Goal: Information Seeking & Learning: Learn about a topic

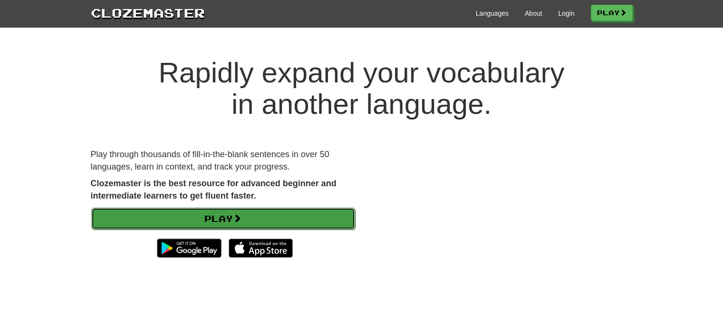
click at [232, 217] on link "Play" at bounding box center [223, 218] width 264 height 22
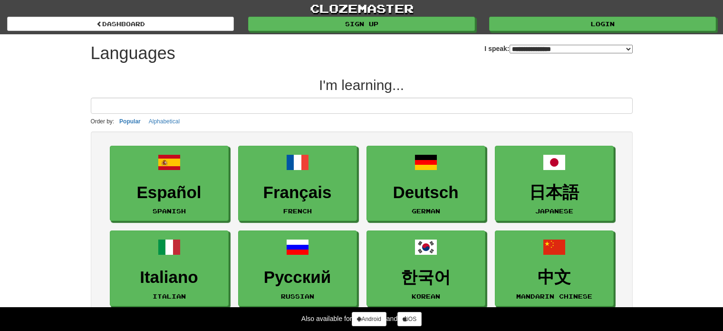
select select "*******"
click at [189, 109] on input at bounding box center [362, 105] width 542 height 16
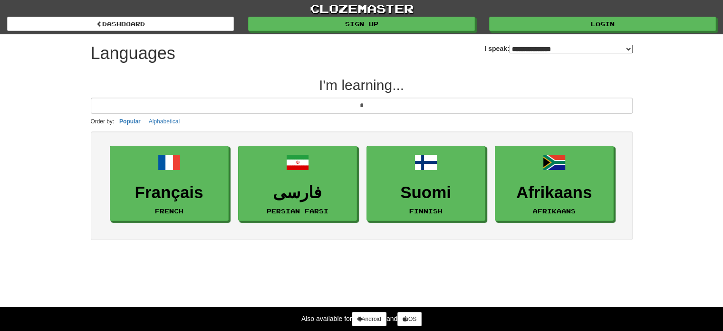
click at [189, 109] on input "*" at bounding box center [362, 105] width 542 height 16
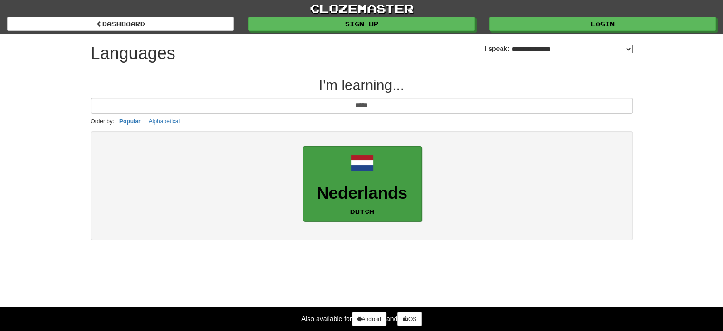
type input "*****"
click at [342, 214] on link "Nederlands Dutch" at bounding box center [362, 184] width 119 height 76
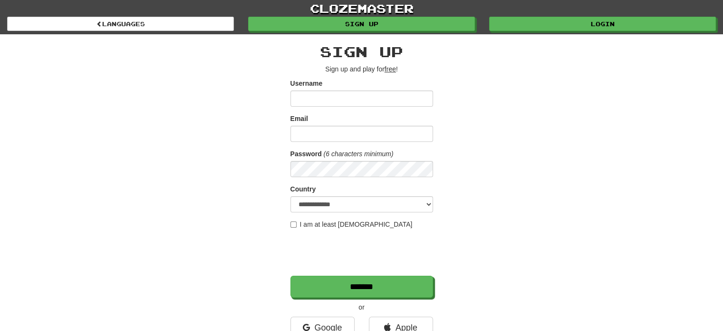
click at [352, 97] on input "Username" at bounding box center [362, 98] width 143 height 16
type input "**********"
click at [302, 224] on label "I am at least 16 years old" at bounding box center [352, 224] width 122 height 10
click at [289, 226] on div "**********" at bounding box center [362, 200] width 556 height 332
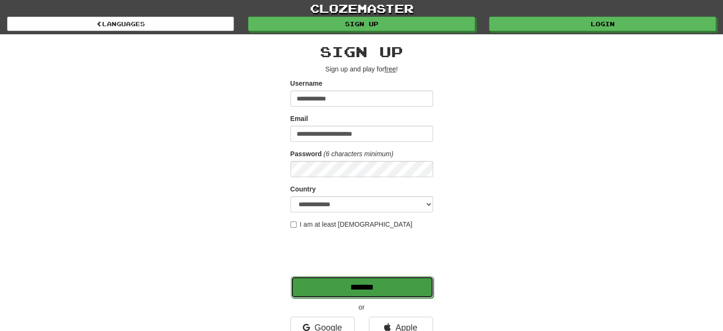
click at [350, 291] on input "*******" at bounding box center [362, 287] width 143 height 22
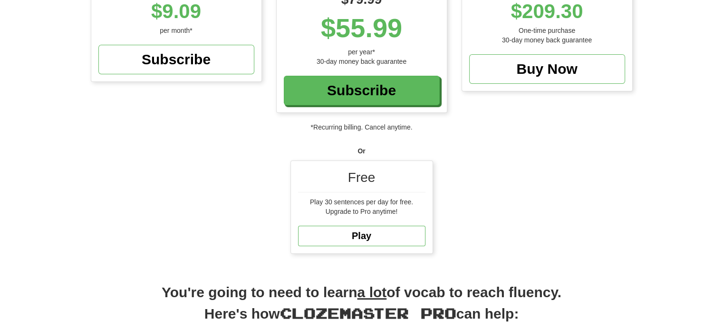
scroll to position [190, 0]
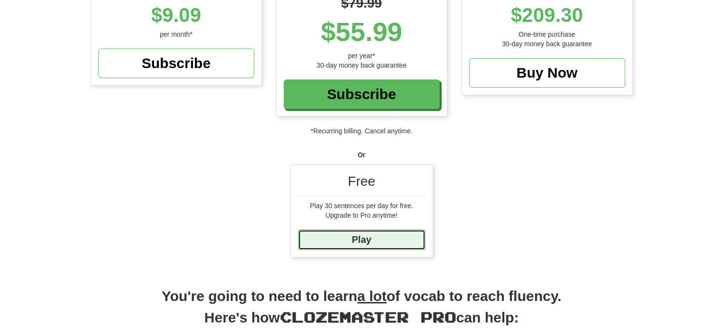
click at [374, 240] on link "Play" at bounding box center [361, 239] width 127 height 20
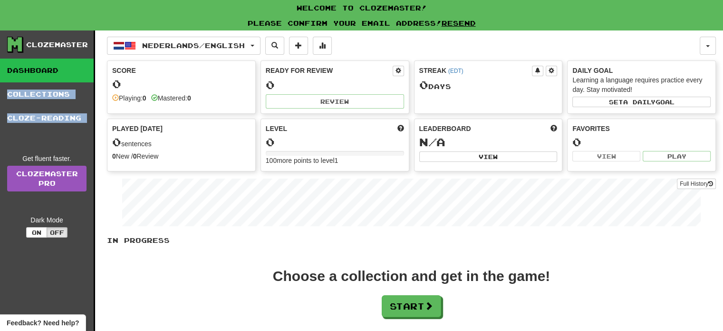
click at [12, 135] on div "Clozemaster Dashboard Collections Cloze-Reading Get fluent faster. Clozemaster …" at bounding box center [47, 208] width 95 height 356
click at [423, 292] on div "Choose a collection and get in the game! Start" at bounding box center [411, 293] width 609 height 48
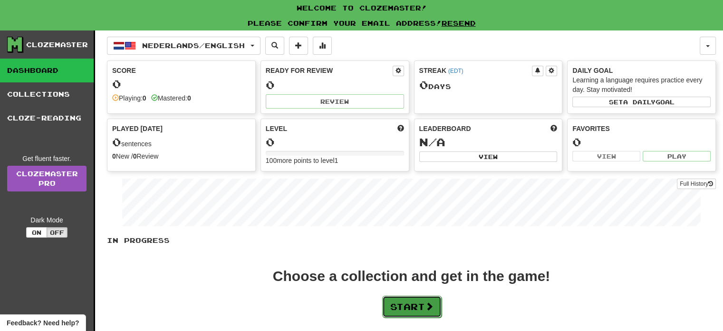
click at [422, 301] on button "Start" at bounding box center [411, 306] width 59 height 22
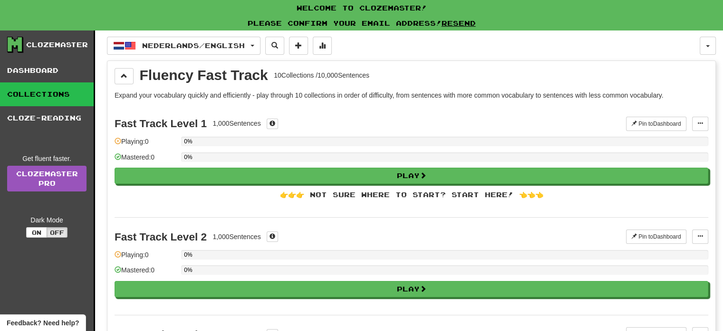
click at [527, 183] on div "Fast Track Level 1 1,000 Sentences Pin to Dashboard Pin to Dashboard Manage Sen…" at bounding box center [412, 161] width 594 height 113
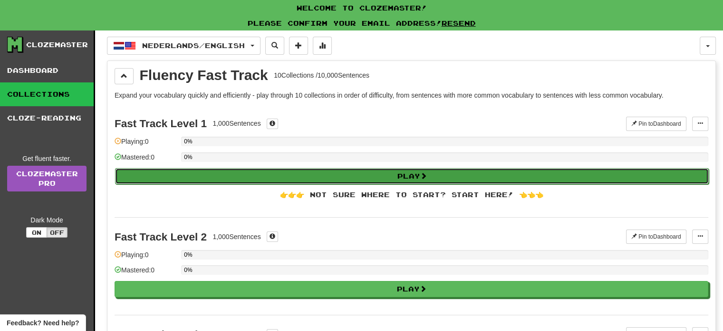
click at [527, 173] on button "Play" at bounding box center [412, 176] width 594 height 16
select select "**"
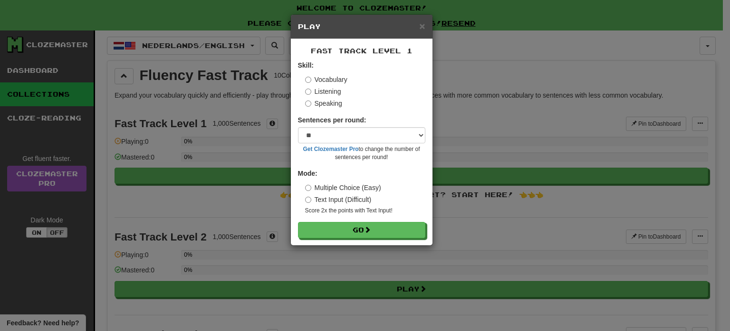
click at [394, 167] on form "Skill: Vocabulary Listening Speaking Sentences per round: * ** ** ** ** ** *** …" at bounding box center [361, 148] width 127 height 177
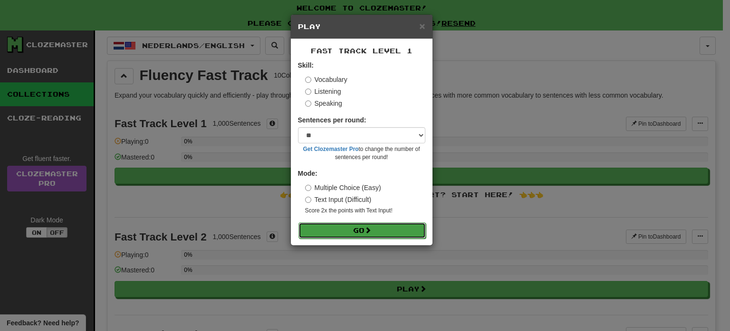
click at [356, 224] on button "Go" at bounding box center [362, 230] width 127 height 16
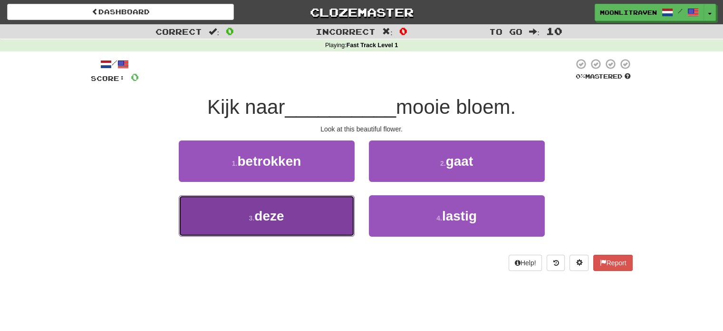
click at [287, 207] on button "3 . deze" at bounding box center [267, 215] width 176 height 41
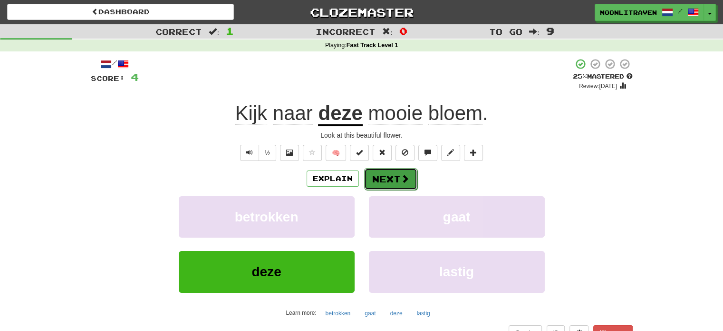
click at [391, 175] on button "Next" at bounding box center [390, 179] width 53 height 22
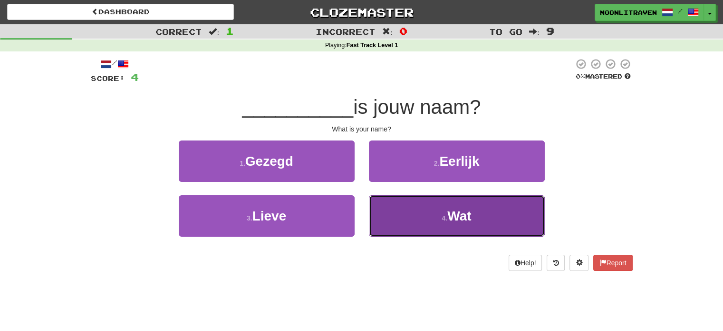
click at [469, 216] on span "Wat" at bounding box center [460, 215] width 24 height 15
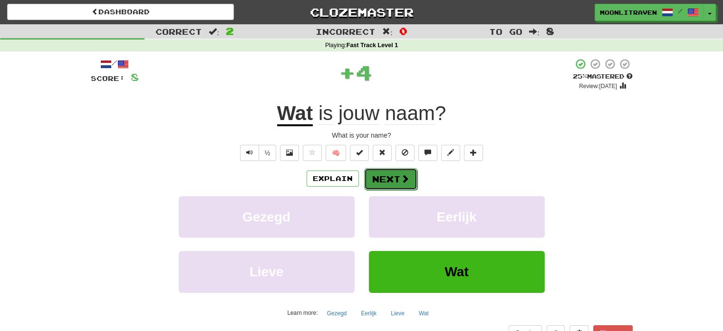
click at [392, 180] on button "Next" at bounding box center [390, 179] width 53 height 22
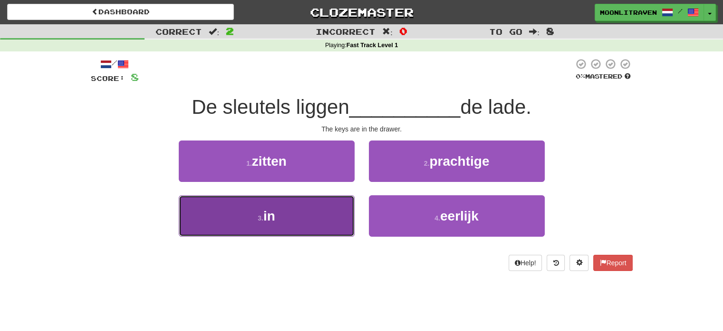
click at [292, 212] on button "3 . in" at bounding box center [267, 215] width 176 height 41
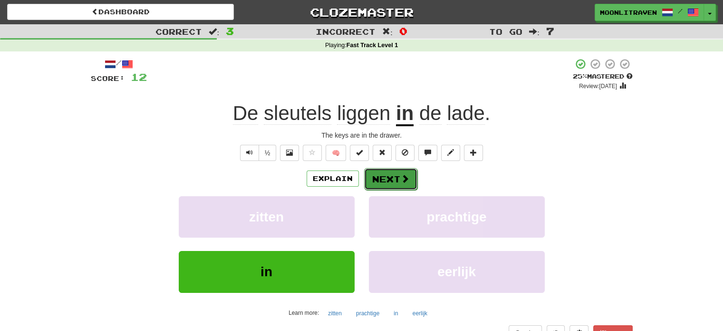
click at [382, 181] on button "Next" at bounding box center [390, 179] width 53 height 22
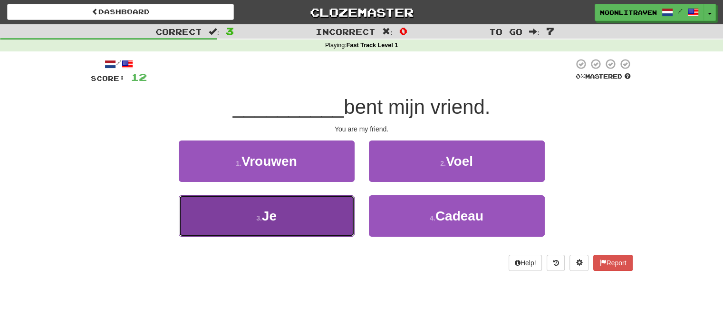
click at [279, 214] on button "3 . Je" at bounding box center [267, 215] width 176 height 41
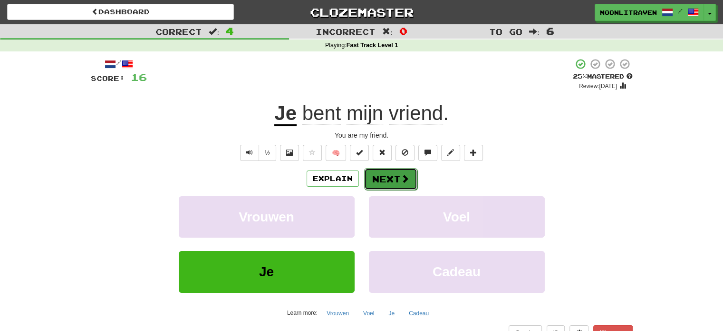
click at [386, 175] on button "Next" at bounding box center [390, 179] width 53 height 22
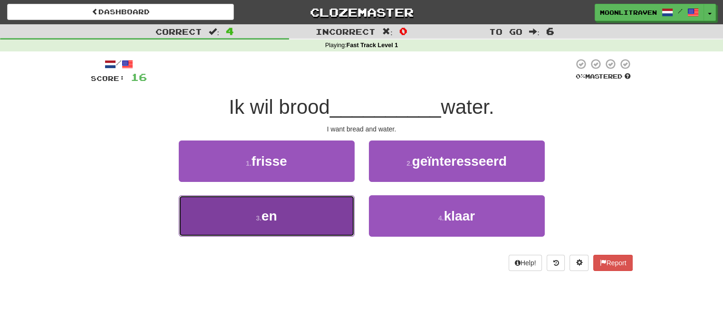
click at [274, 227] on button "3 . en" at bounding box center [267, 215] width 176 height 41
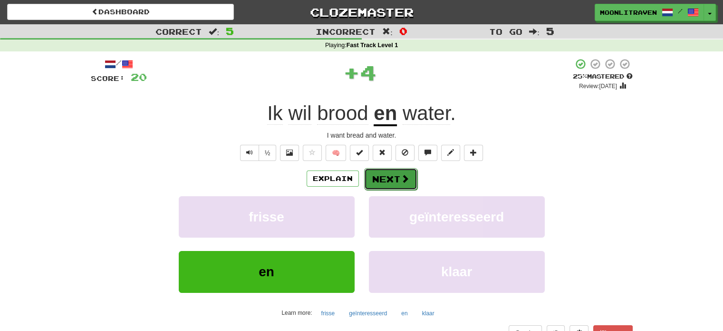
click at [395, 182] on button "Next" at bounding box center [390, 179] width 53 height 22
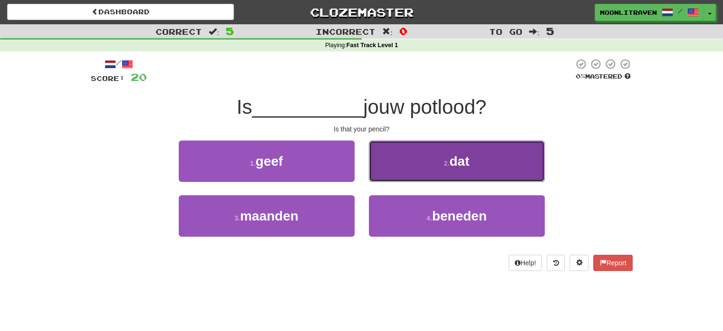
click at [450, 151] on button "2 . dat" at bounding box center [457, 160] width 176 height 41
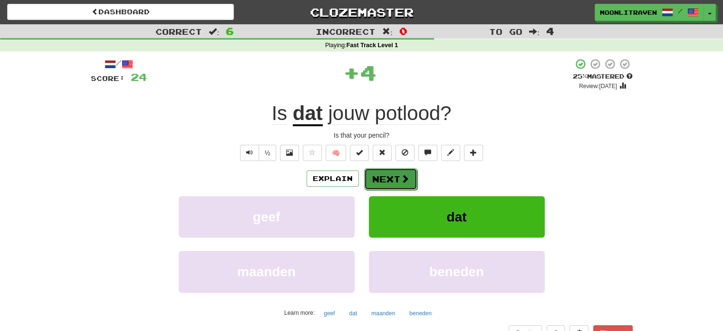
click at [380, 177] on button "Next" at bounding box center [390, 179] width 53 height 22
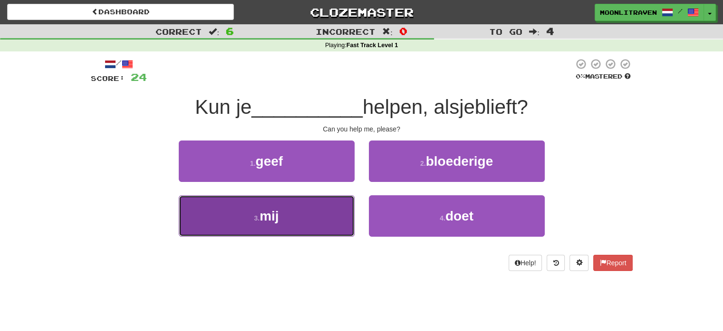
click at [255, 221] on small "3 ." at bounding box center [257, 218] width 6 height 8
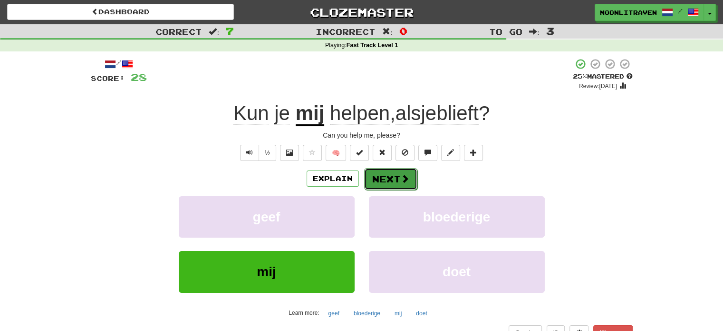
click at [401, 179] on span at bounding box center [405, 178] width 9 height 9
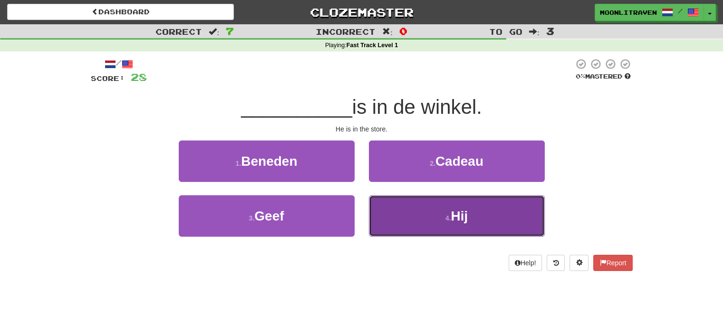
click at [453, 224] on button "4 . Hij" at bounding box center [457, 215] width 176 height 41
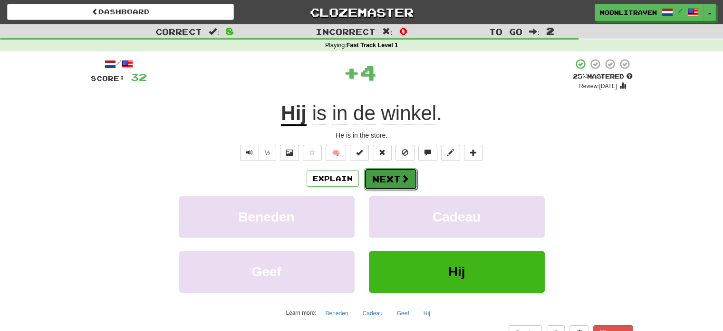
click at [383, 173] on button "Next" at bounding box center [390, 179] width 53 height 22
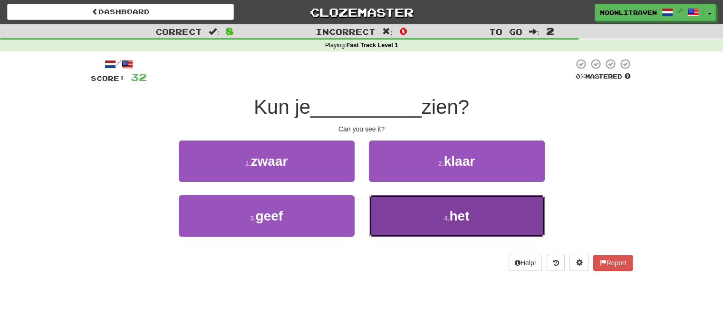
click at [493, 226] on button "4 . het" at bounding box center [457, 215] width 176 height 41
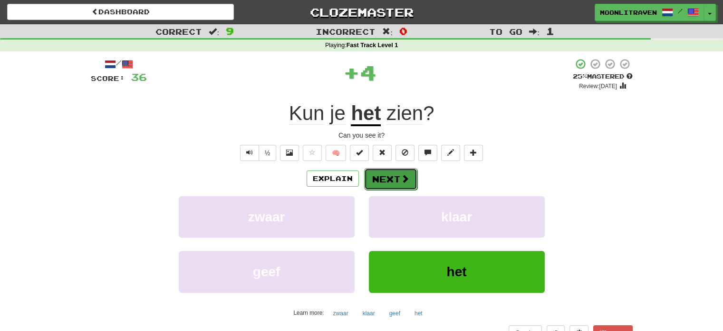
click at [388, 182] on button "Next" at bounding box center [390, 179] width 53 height 22
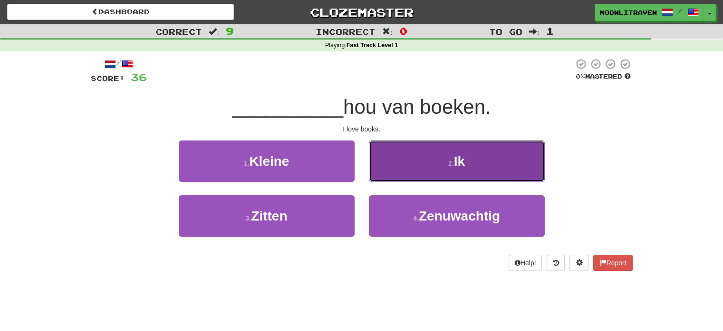
click at [459, 165] on span "Ik" at bounding box center [459, 161] width 11 height 15
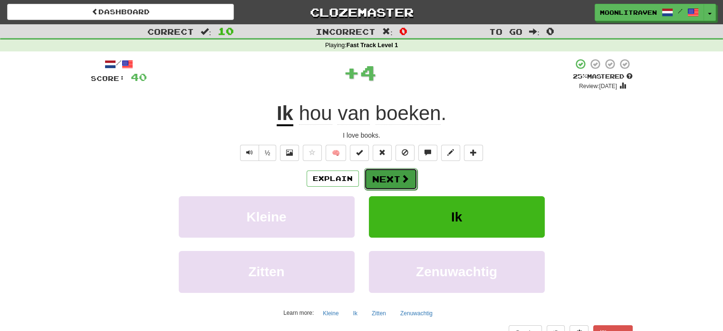
click at [389, 177] on button "Next" at bounding box center [390, 179] width 53 height 22
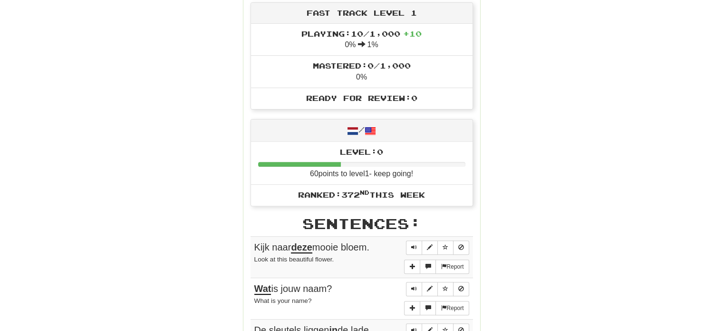
scroll to position [333, 0]
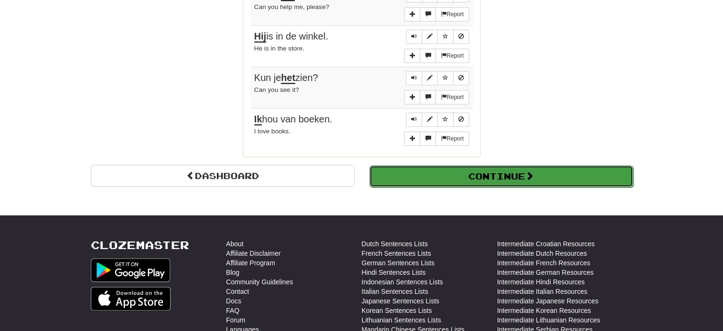
click at [531, 171] on span at bounding box center [530, 175] width 9 height 9
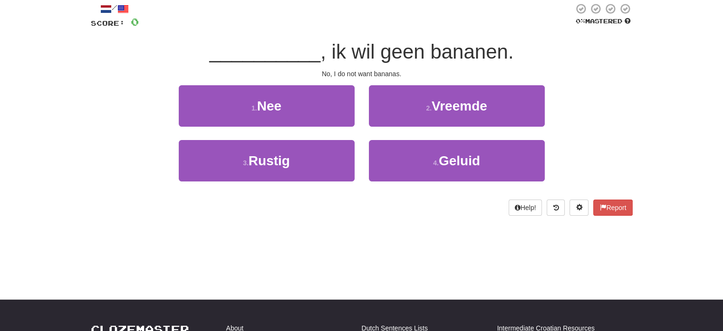
scroll to position [0, 0]
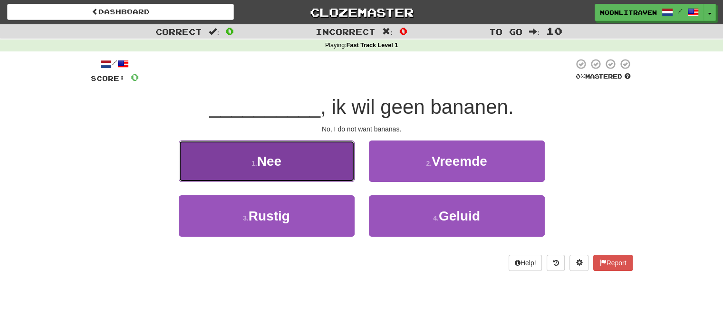
click at [303, 166] on button "1 . Nee" at bounding box center [267, 160] width 176 height 41
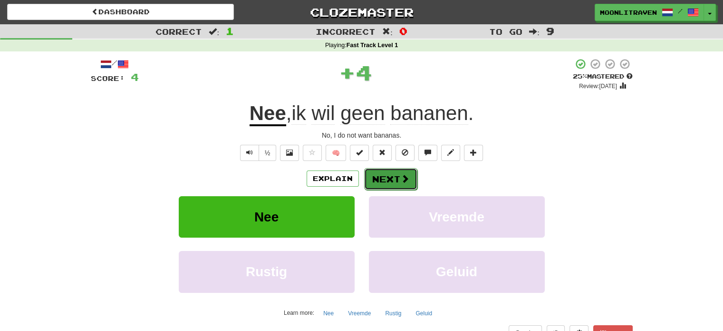
click at [398, 184] on button "Next" at bounding box center [390, 179] width 53 height 22
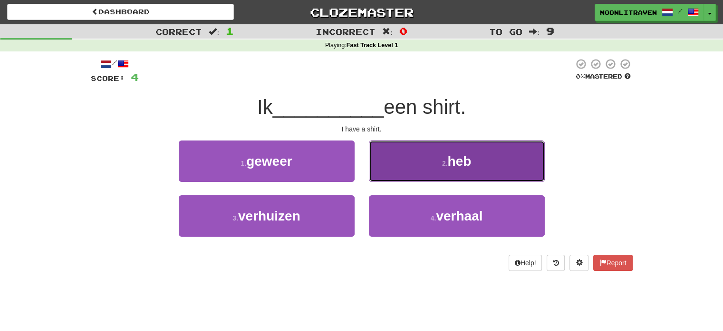
click at [426, 156] on button "2 . heb" at bounding box center [457, 160] width 176 height 41
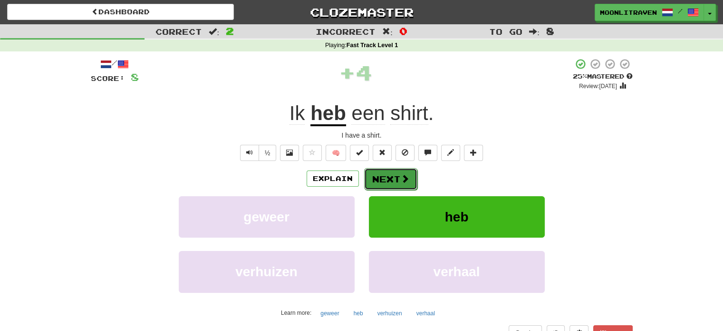
click at [403, 183] on button "Next" at bounding box center [390, 179] width 53 height 22
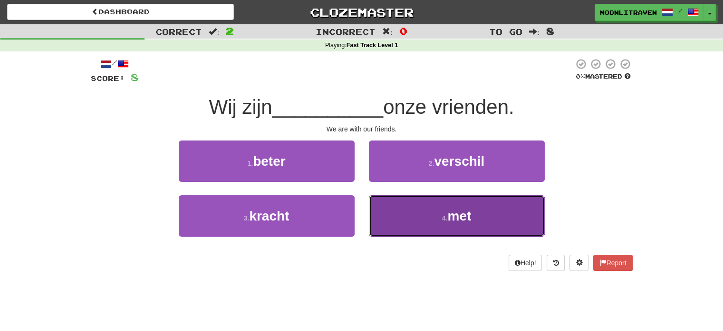
click at [458, 218] on span "met" at bounding box center [460, 215] width 24 height 15
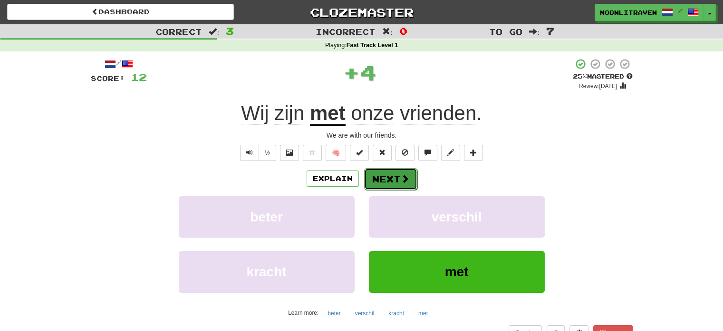
click at [401, 176] on span at bounding box center [405, 178] width 9 height 9
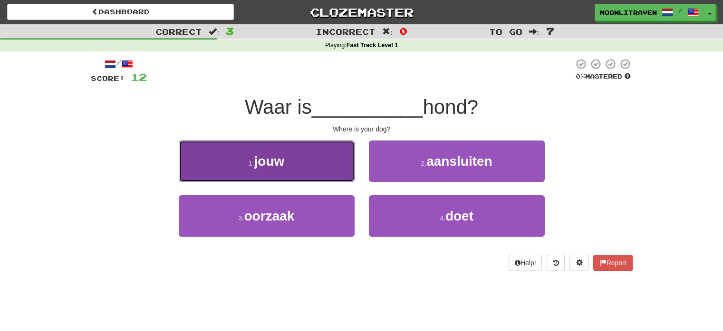
click at [309, 165] on button "1 . jouw" at bounding box center [267, 160] width 176 height 41
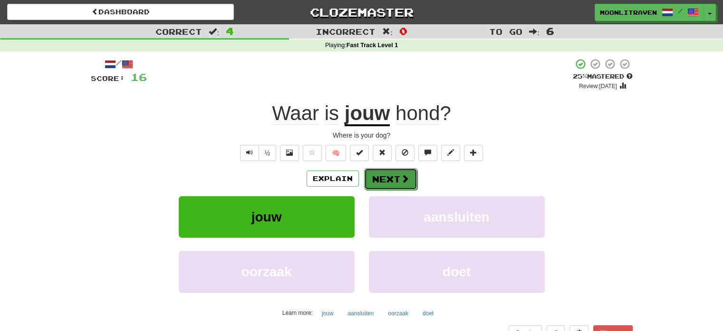
click at [392, 176] on button "Next" at bounding box center [390, 179] width 53 height 22
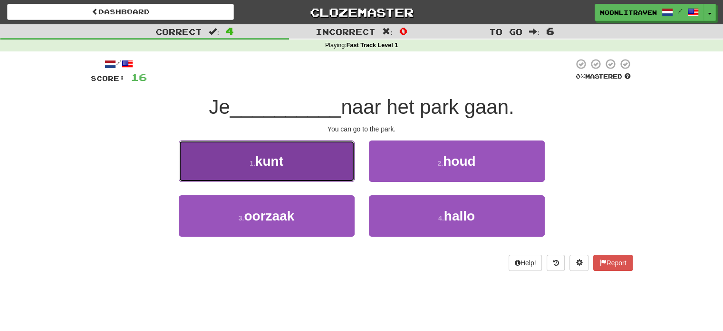
click at [302, 163] on button "1 . kunt" at bounding box center [267, 160] width 176 height 41
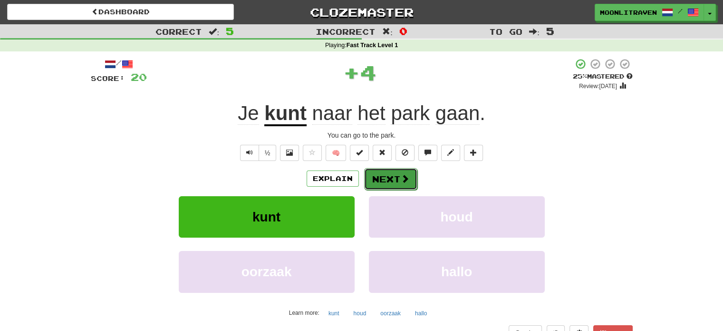
click at [398, 183] on button "Next" at bounding box center [390, 179] width 53 height 22
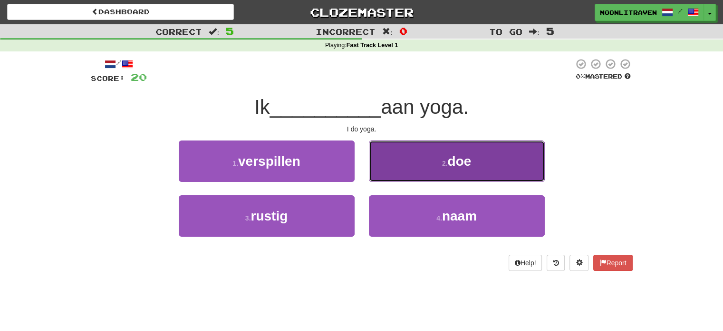
click at [457, 167] on span "doe" at bounding box center [460, 161] width 24 height 15
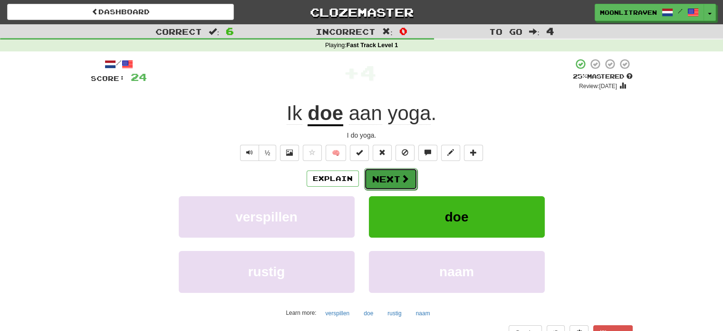
click at [393, 180] on button "Next" at bounding box center [390, 179] width 53 height 22
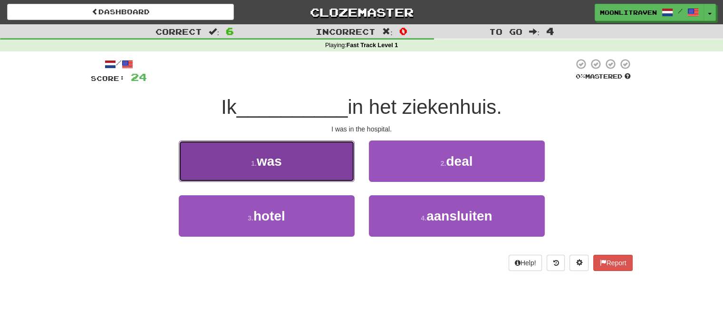
click at [258, 157] on span "was" at bounding box center [269, 161] width 25 height 15
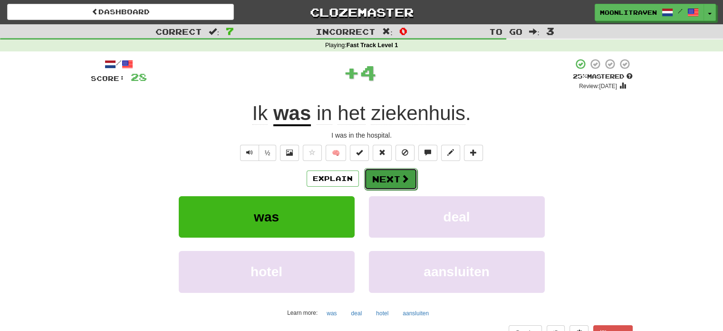
click at [384, 181] on button "Next" at bounding box center [390, 179] width 53 height 22
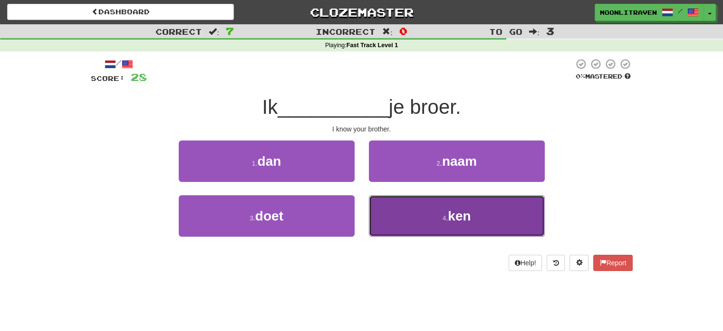
click at [479, 229] on button "4 . ken" at bounding box center [457, 215] width 176 height 41
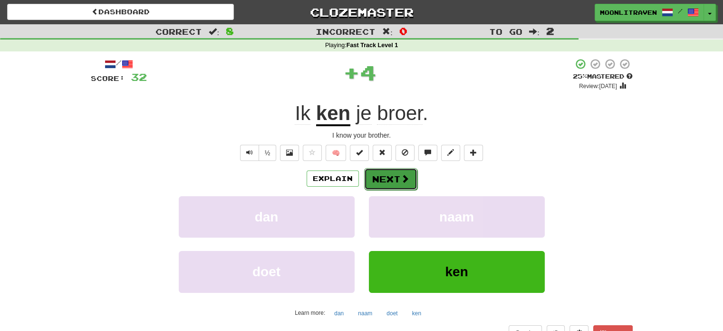
click at [386, 181] on button "Next" at bounding box center [390, 179] width 53 height 22
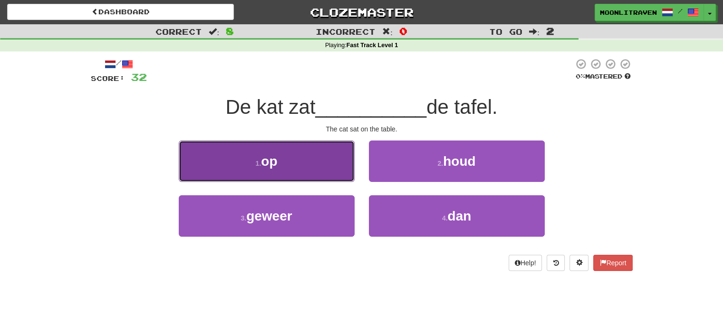
click at [295, 157] on button "1 . op" at bounding box center [267, 160] width 176 height 41
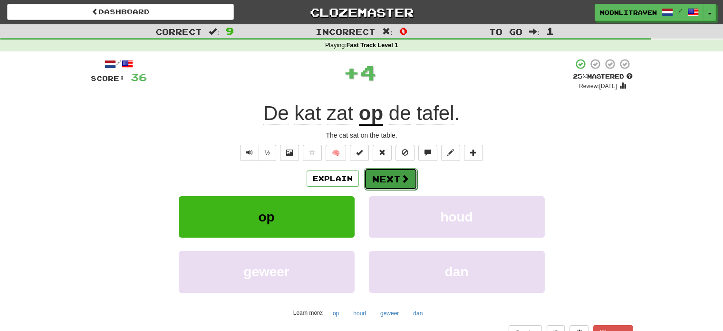
click at [399, 185] on button "Next" at bounding box center [390, 179] width 53 height 22
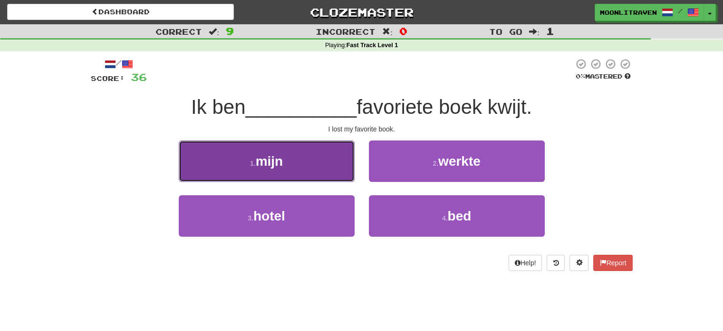
click at [308, 161] on button "1 . mijn" at bounding box center [267, 160] width 176 height 41
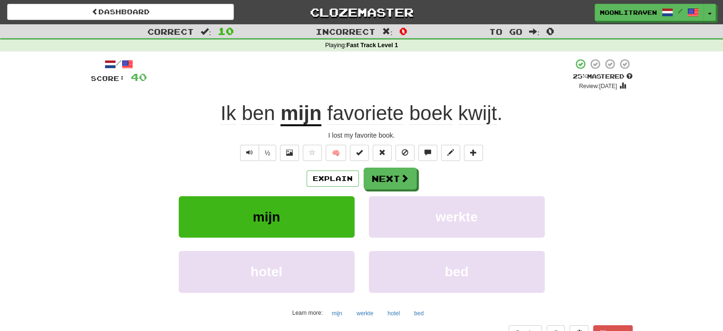
click at [477, 117] on span "kwijt" at bounding box center [477, 113] width 39 height 23
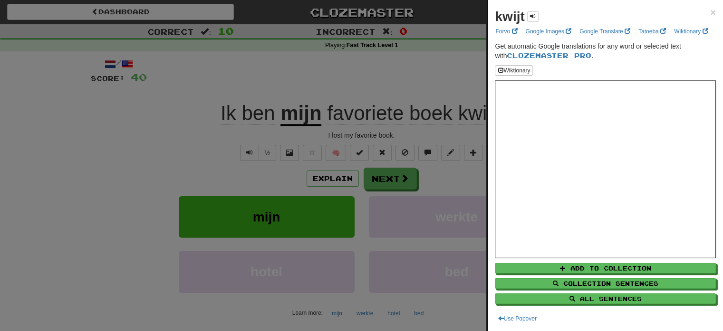
drag, startPoint x: 535, startPoint y: 25, endPoint x: 538, endPoint y: 7, distance: 17.8
click at [535, 25] on div "kwijt" at bounding box center [516, 16] width 43 height 19
click at [538, 7] on div "kwijt ×" at bounding box center [605, 16] width 221 height 19
click at [526, 18] on div "kwijt" at bounding box center [516, 16] width 43 height 19
click at [527, 18] on button at bounding box center [532, 16] width 11 height 10
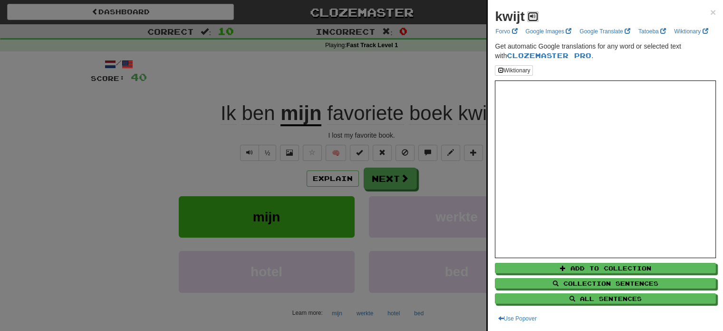
click at [527, 18] on button at bounding box center [532, 16] width 11 height 10
click at [373, 93] on div at bounding box center [361, 165] width 723 height 331
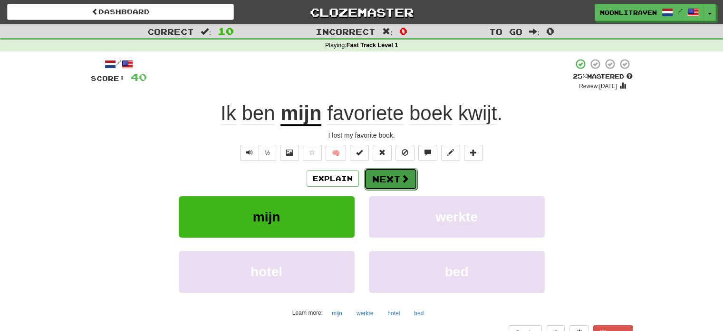
click at [391, 180] on button "Next" at bounding box center [390, 179] width 53 height 22
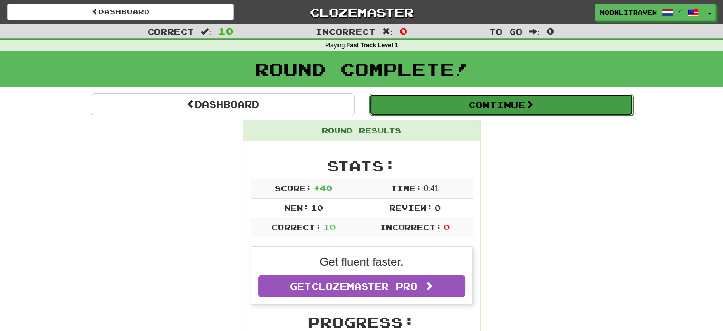
click at [479, 105] on button "Continue" at bounding box center [502, 105] width 264 height 22
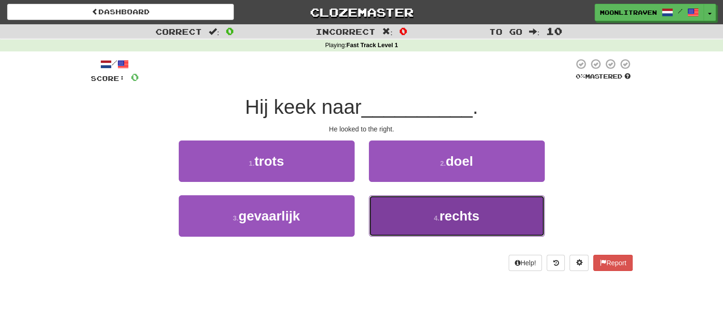
click at [405, 222] on button "4 . rechts" at bounding box center [457, 215] width 176 height 41
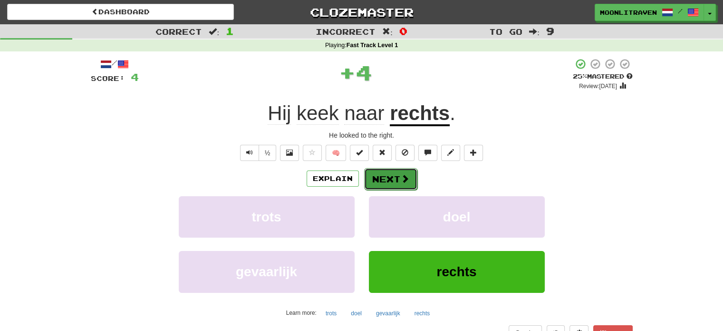
click at [392, 175] on button "Next" at bounding box center [390, 179] width 53 height 22
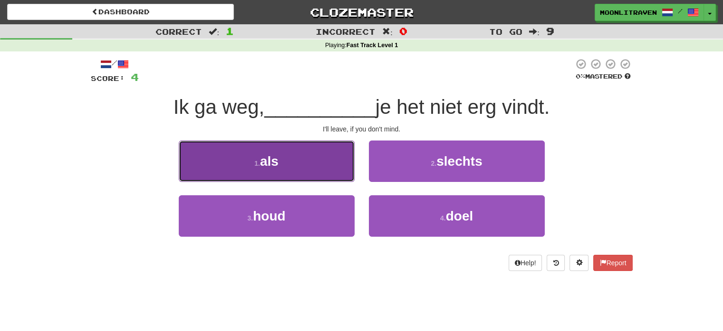
click at [276, 158] on span "als" at bounding box center [269, 161] width 19 height 15
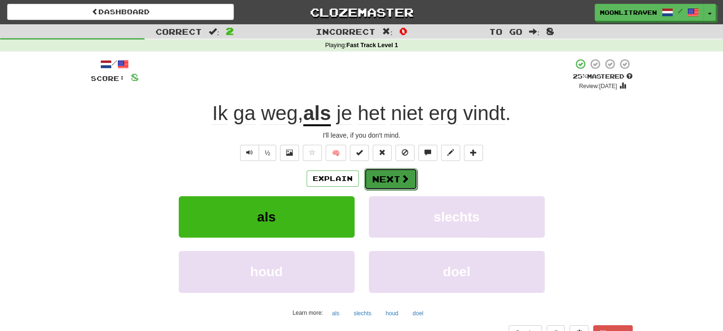
click at [380, 179] on button "Next" at bounding box center [390, 179] width 53 height 22
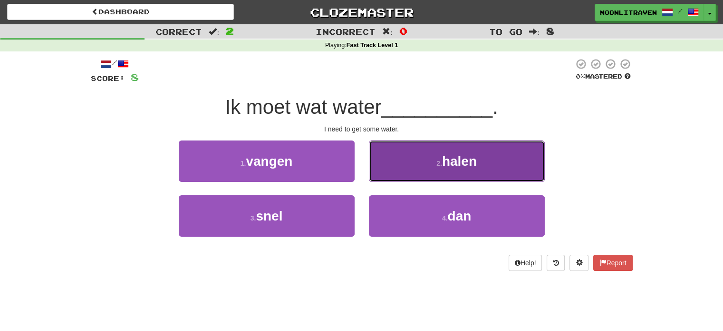
click at [464, 156] on span "halen" at bounding box center [459, 161] width 35 height 15
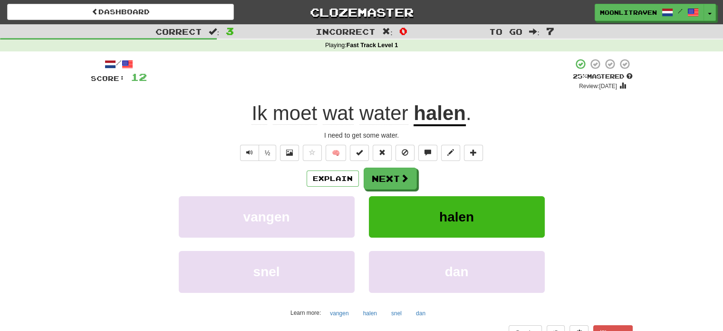
click at [435, 109] on u "halen" at bounding box center [440, 114] width 52 height 24
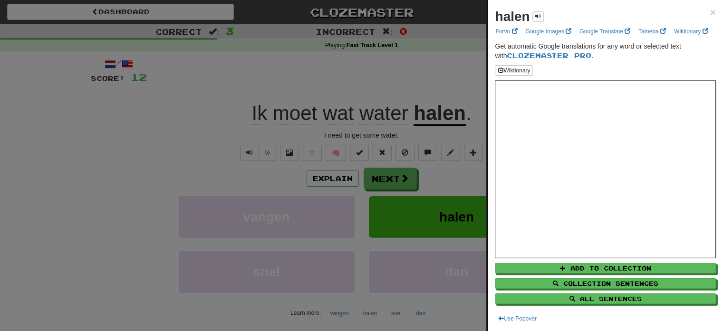
click at [0, 152] on div at bounding box center [361, 165] width 723 height 331
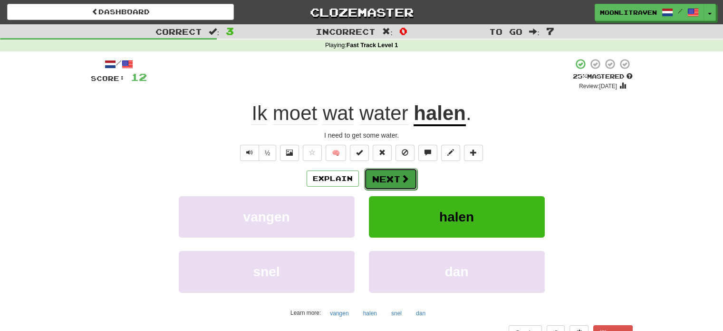
click at [377, 173] on button "Next" at bounding box center [390, 179] width 53 height 22
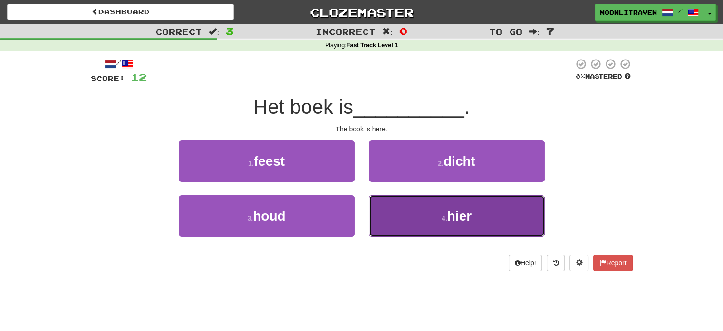
click at [434, 208] on button "4 . hier" at bounding box center [457, 215] width 176 height 41
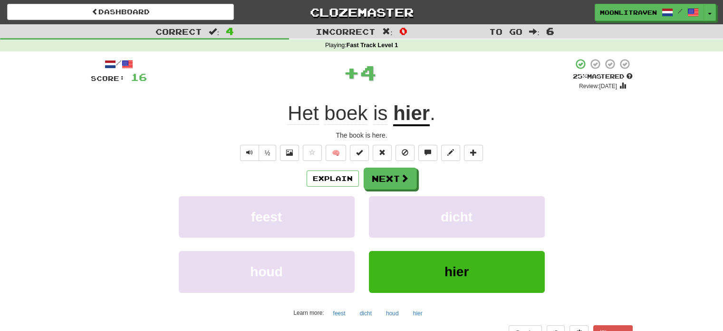
click at [386, 165] on div "/ Score: 16 + 4 25 % Mastered Review: 2025-09-18 Het boek is hier . The book is…" at bounding box center [362, 199] width 542 height 282
click at [398, 184] on button "Next" at bounding box center [390, 179] width 53 height 22
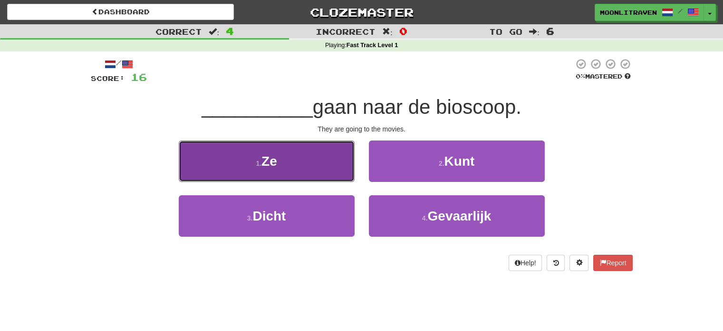
click at [288, 167] on button "1 . Ze" at bounding box center [267, 160] width 176 height 41
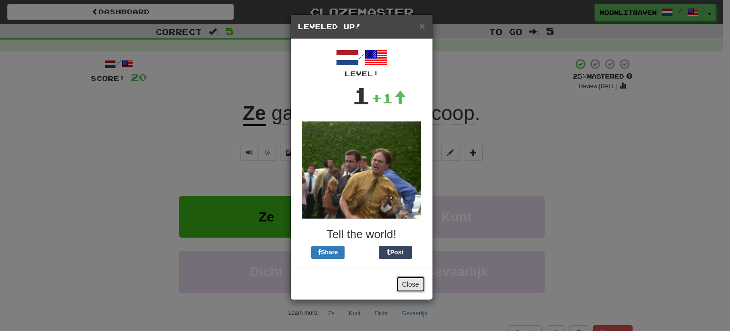
click at [415, 285] on button "Close" at bounding box center [410, 284] width 29 height 16
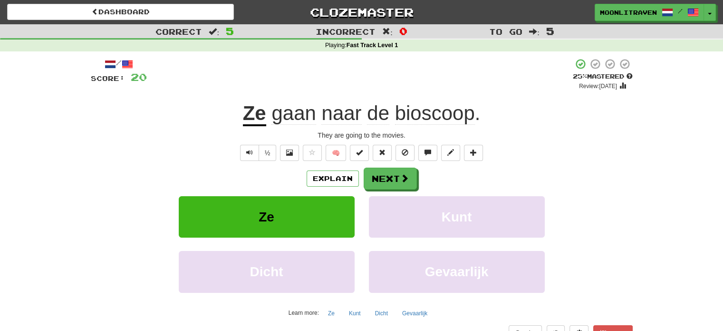
click at [433, 108] on span "bioscoop" at bounding box center [435, 113] width 80 height 23
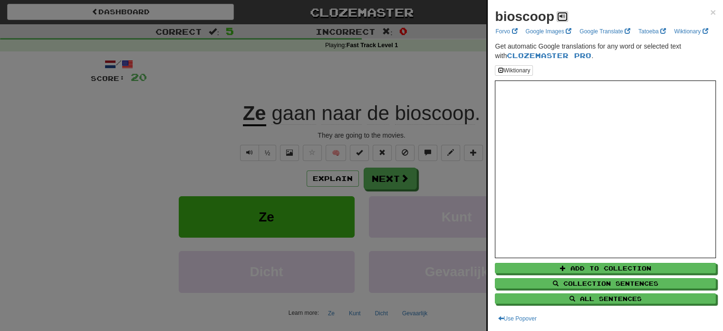
click at [562, 15] on span at bounding box center [563, 16] width 6 height 6
click at [438, 70] on div at bounding box center [361, 165] width 723 height 331
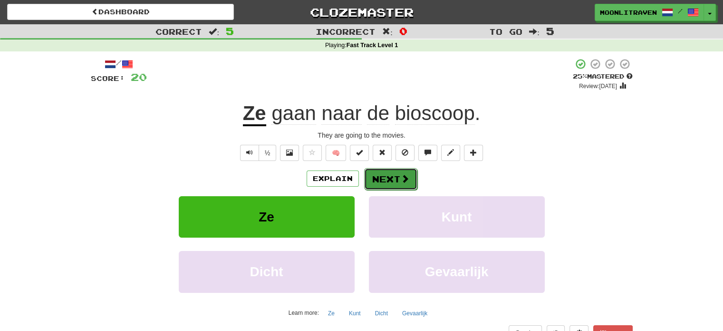
click at [396, 180] on button "Next" at bounding box center [390, 179] width 53 height 22
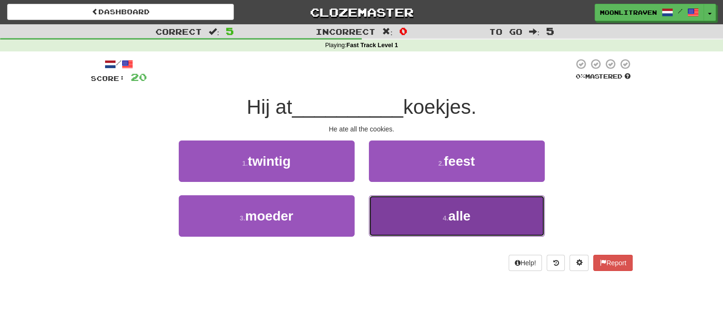
click at [438, 228] on button "4 . alle" at bounding box center [457, 215] width 176 height 41
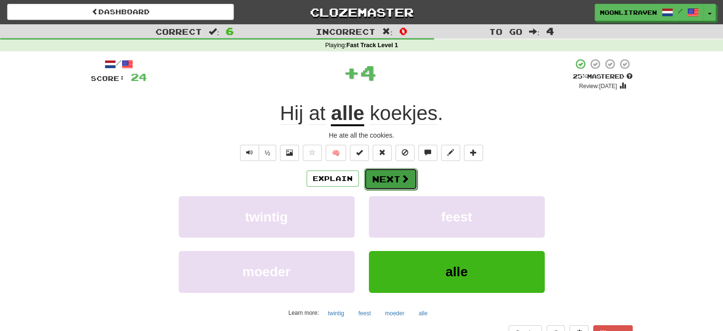
click at [395, 184] on button "Next" at bounding box center [390, 179] width 53 height 22
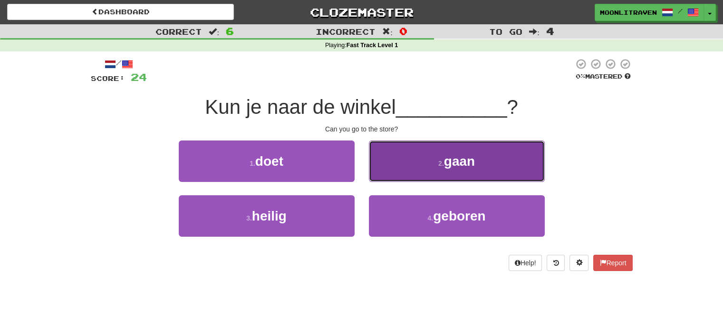
click at [447, 160] on span "gaan" at bounding box center [459, 161] width 31 height 15
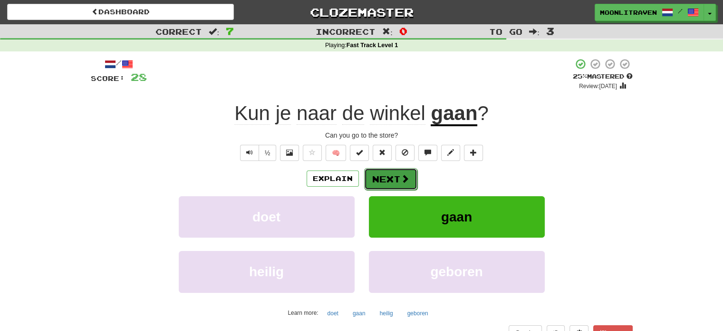
click at [395, 178] on button "Next" at bounding box center [390, 179] width 53 height 22
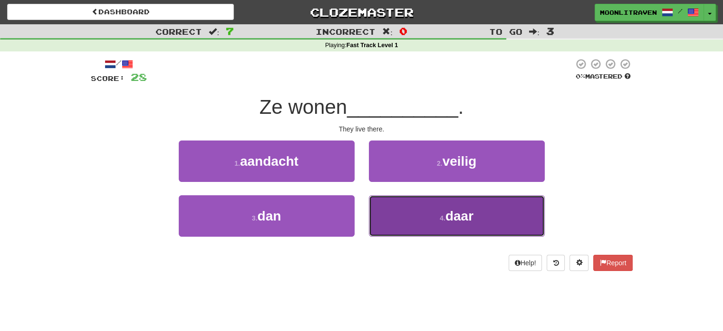
click at [432, 222] on button "4 . daar" at bounding box center [457, 215] width 176 height 41
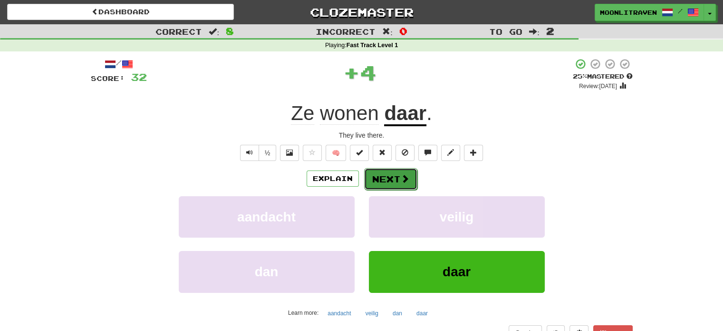
click at [390, 175] on button "Next" at bounding box center [390, 179] width 53 height 22
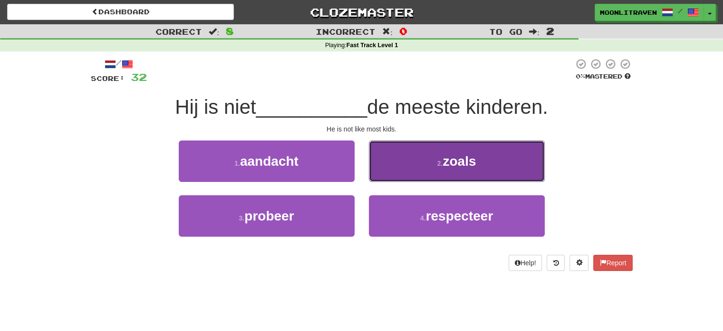
click at [467, 152] on button "2 . zoals" at bounding box center [457, 160] width 176 height 41
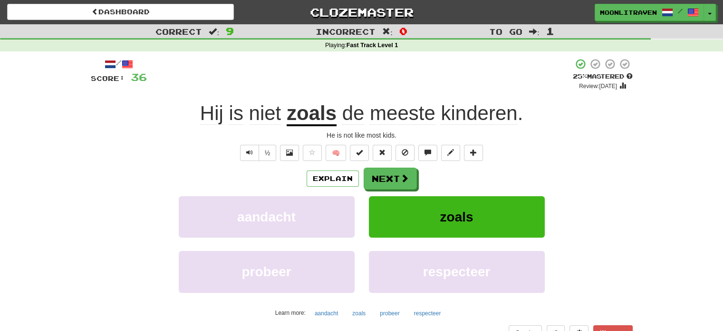
click at [310, 109] on u "zoals" at bounding box center [312, 114] width 50 height 24
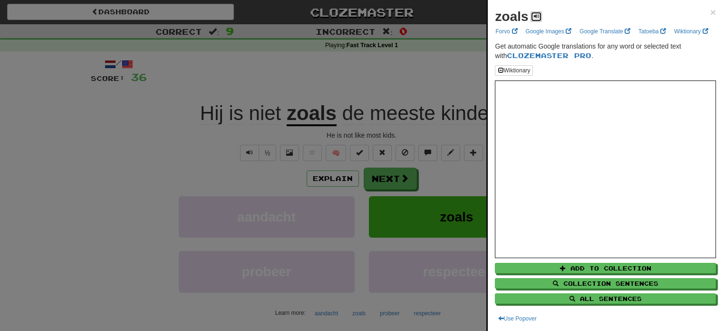
click at [535, 17] on span at bounding box center [537, 16] width 6 height 6
click at [143, 122] on div at bounding box center [361, 165] width 723 height 331
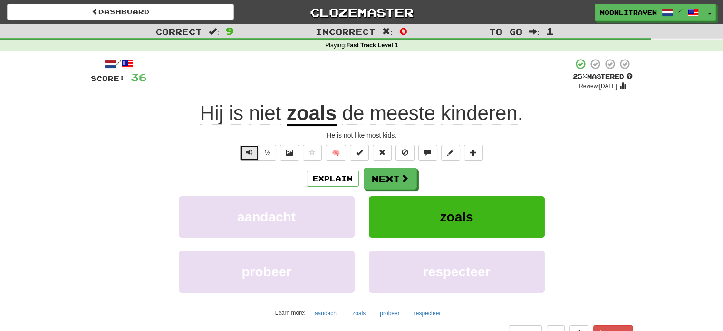
click at [247, 153] on span "Text-to-speech controls" at bounding box center [249, 152] width 7 height 7
click at [397, 180] on button "Next" at bounding box center [390, 179] width 53 height 22
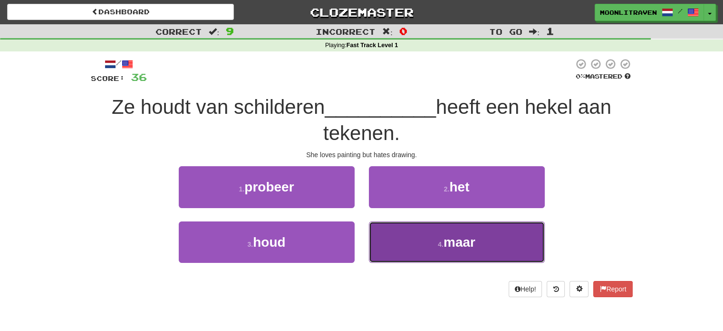
click at [503, 235] on button "4 . maar" at bounding box center [457, 241] width 176 height 41
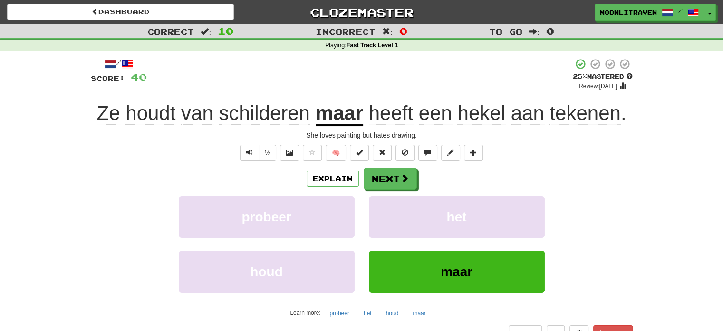
click at [477, 117] on span "hekel" at bounding box center [481, 113] width 48 height 23
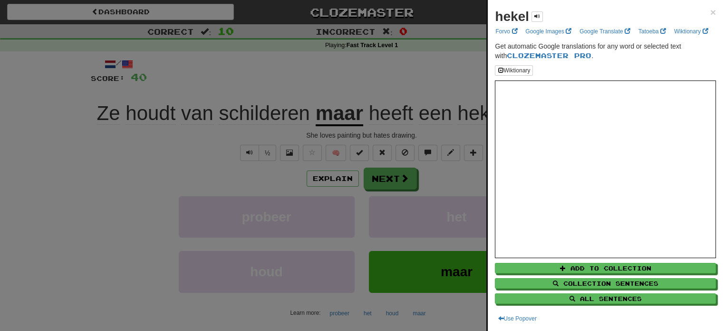
click at [68, 207] on div at bounding box center [361, 165] width 723 height 331
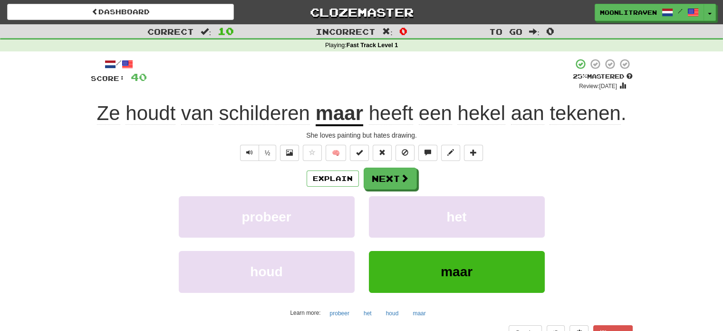
click at [528, 120] on span "aan" at bounding box center [527, 113] width 33 height 23
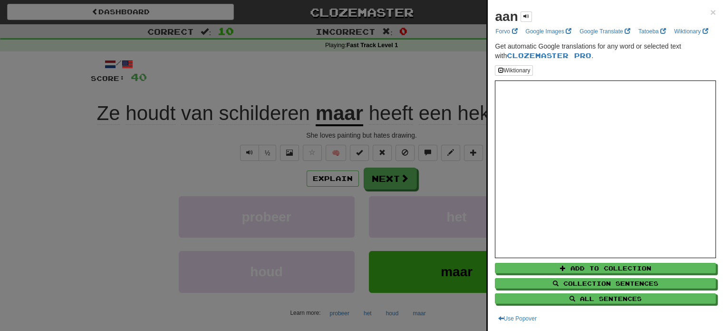
click at [28, 186] on div at bounding box center [361, 165] width 723 height 331
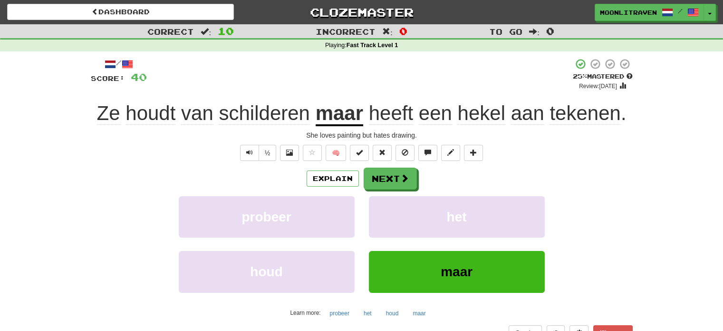
click at [592, 112] on span "tekenen" at bounding box center [585, 113] width 71 height 23
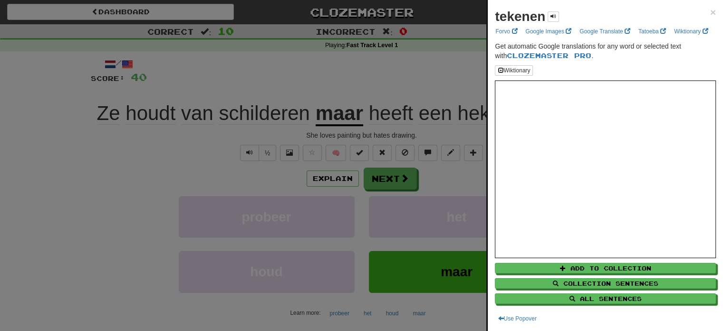
click at [32, 159] on div at bounding box center [361, 165] width 723 height 331
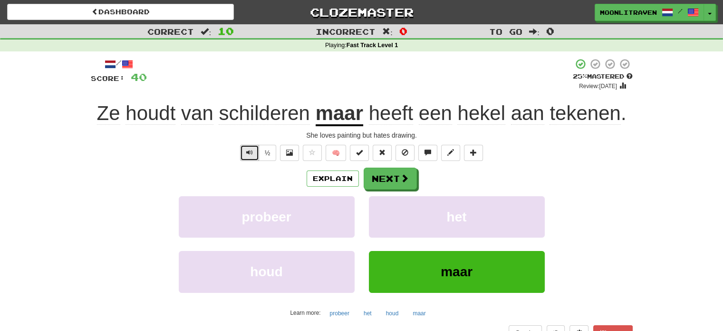
click at [250, 147] on button "Text-to-speech controls" at bounding box center [249, 153] width 19 height 16
click at [386, 182] on button "Next" at bounding box center [390, 178] width 53 height 22
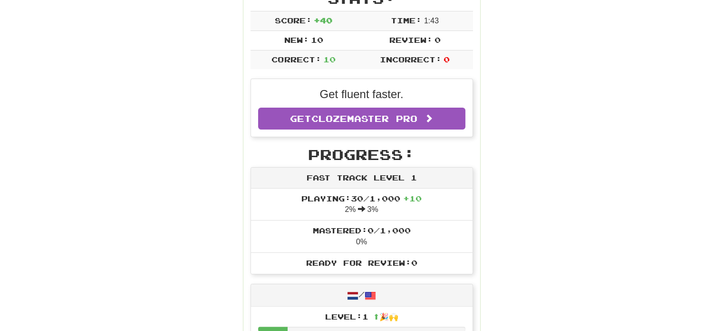
scroll to position [190, 0]
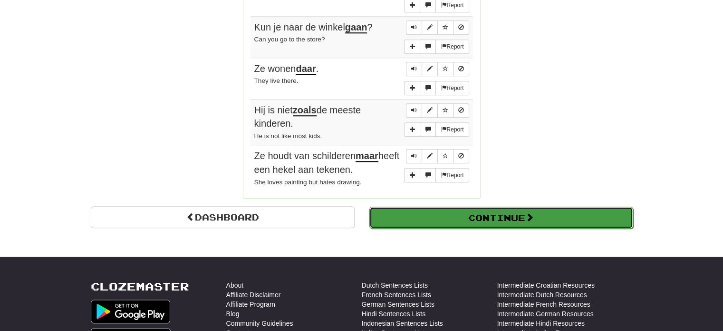
click at [460, 206] on button "Continue" at bounding box center [502, 217] width 264 height 22
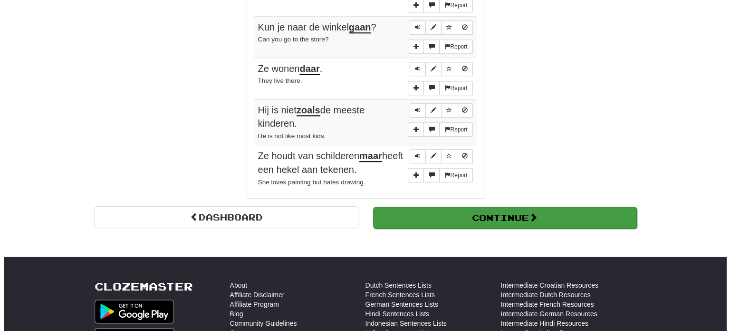
scroll to position [338, 0]
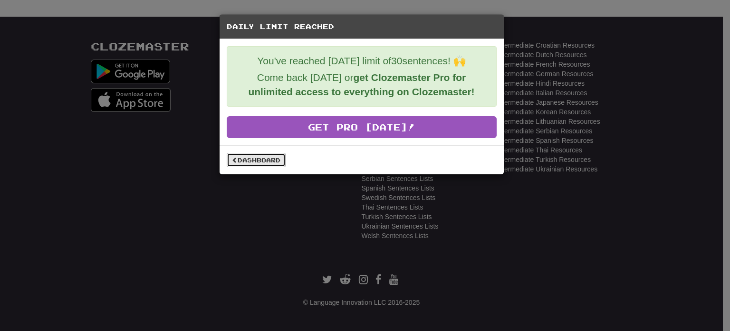
click at [244, 159] on link "Dashboard" at bounding box center [256, 160] width 59 height 14
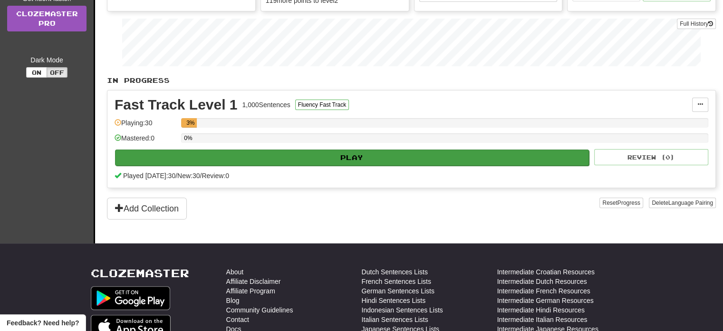
scroll to position [143, 0]
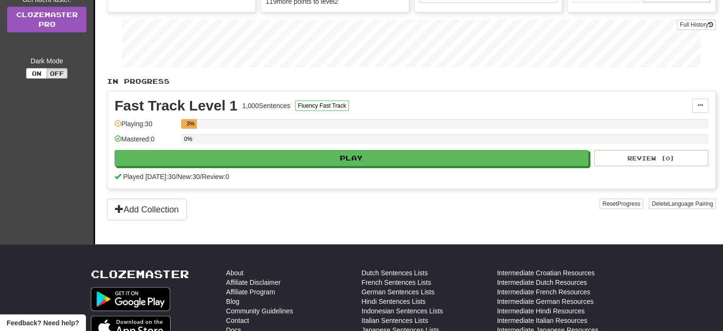
click at [266, 103] on div "1,000 Sentences" at bounding box center [267, 106] width 48 height 10
click at [227, 103] on div "Fast Track Level 1" at bounding box center [176, 105] width 123 height 14
click at [184, 139] on div "0%" at bounding box center [184, 139] width 0 height 10
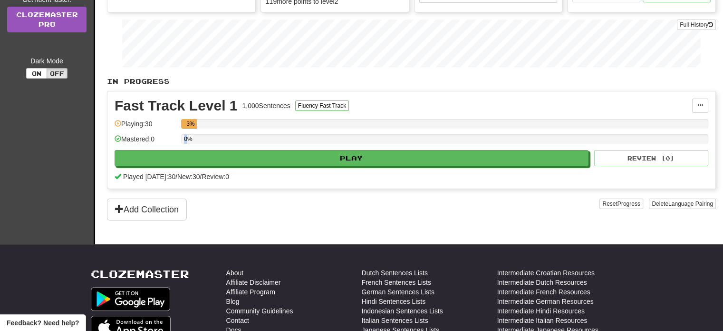
click at [184, 139] on div "0%" at bounding box center [184, 139] width 0 height 10
click at [155, 137] on div "Mastered: 0" at bounding box center [146, 142] width 62 height 16
